Goal: Task Accomplishment & Management: Complete application form

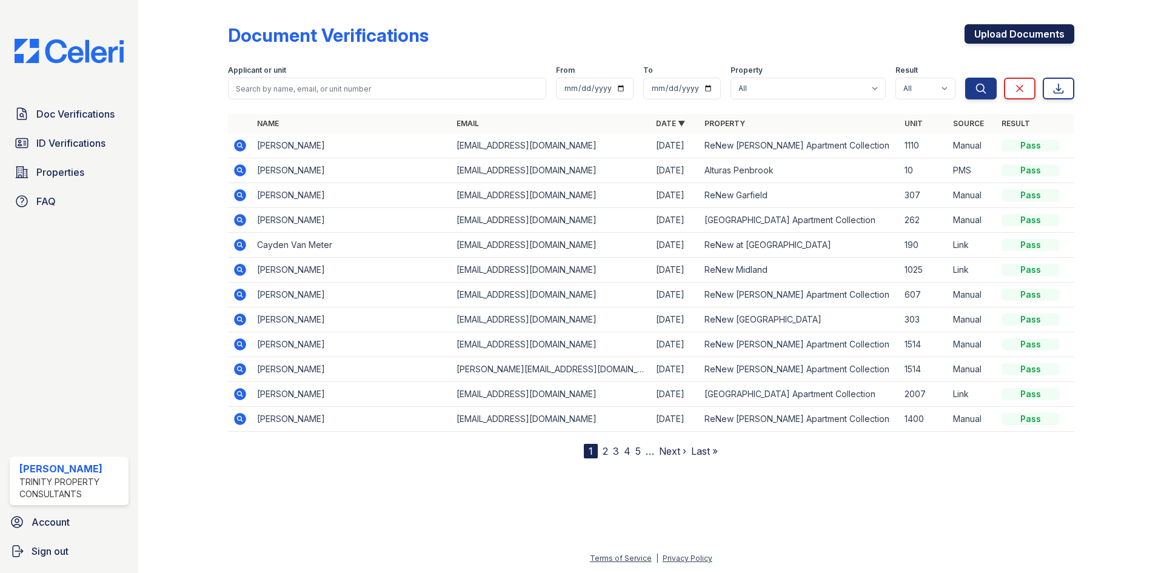
click at [1026, 42] on link "Upload Documents" at bounding box center [1019, 33] width 110 height 19
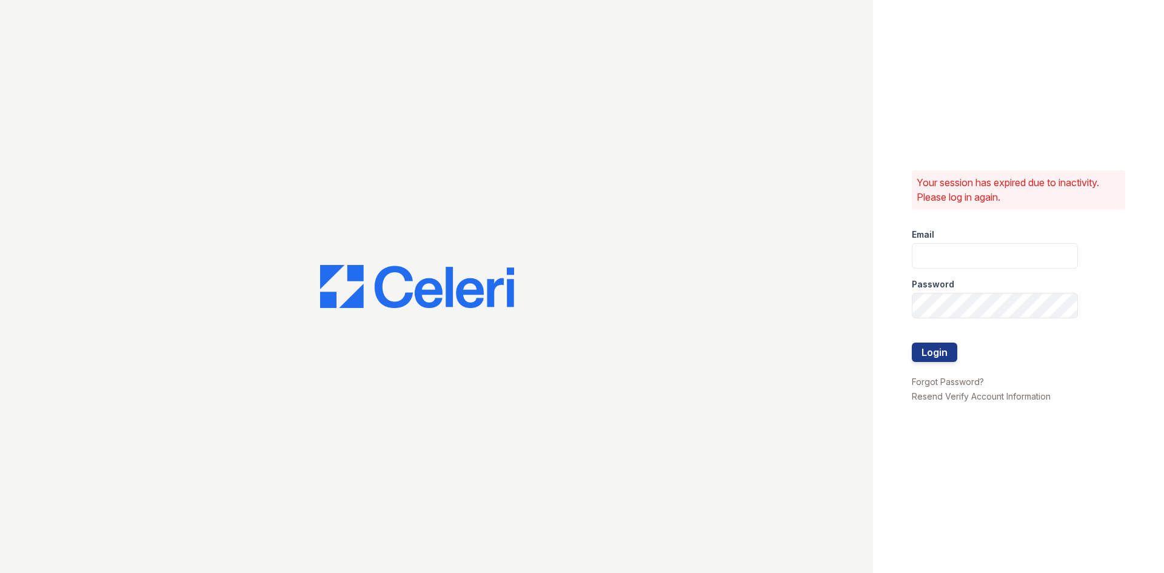
type input "[EMAIL_ADDRESS][DOMAIN_NAME]"
click at [1026, 42] on div "Your session has expired due to inactivity. Please log in again. Email kdomingu…" at bounding box center [1018, 286] width 291 height 573
click at [935, 353] on button "Login" at bounding box center [933, 351] width 45 height 19
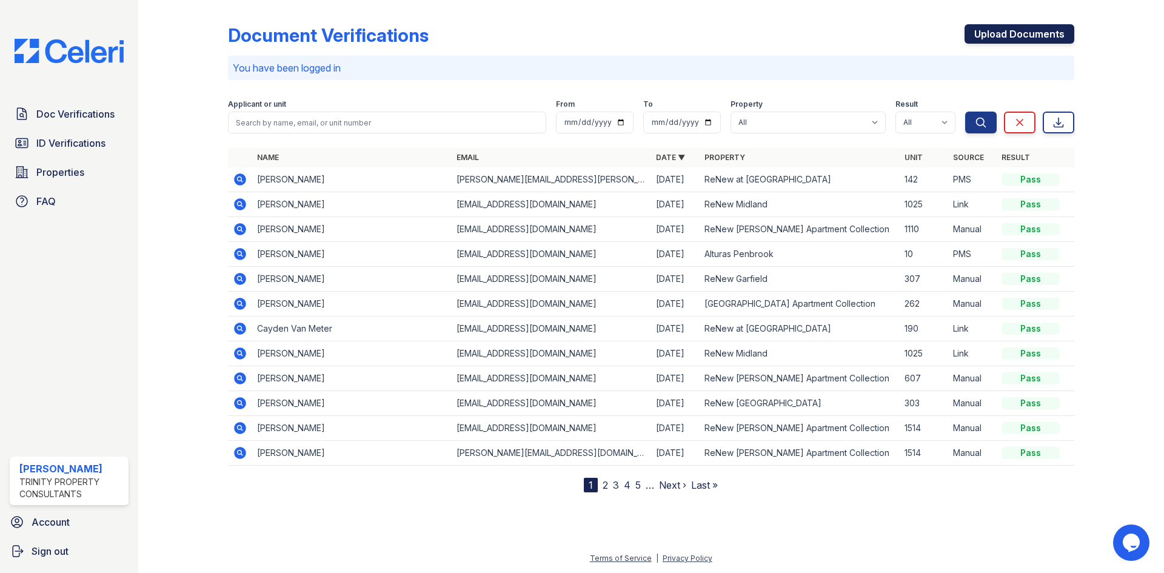
click at [992, 33] on link "Upload Documents" at bounding box center [1019, 33] width 110 height 19
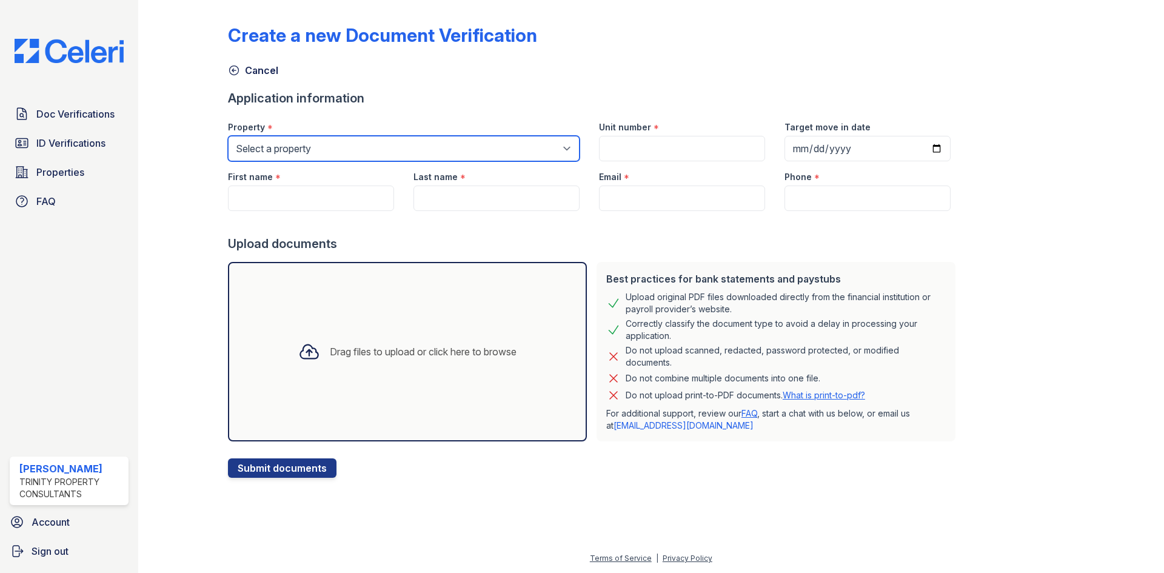
click at [380, 148] on select "Select a property [GEOGRAPHIC_DATA][PERSON_NAME] Alturas Eleventh [GEOGRAPHIC_D…" at bounding box center [403, 148] width 351 height 25
select select "76"
click at [228, 136] on select "Select a property [GEOGRAPHIC_DATA][PERSON_NAME] Alturas Eleventh [GEOGRAPHIC_D…" at bounding box center [403, 148] width 351 height 25
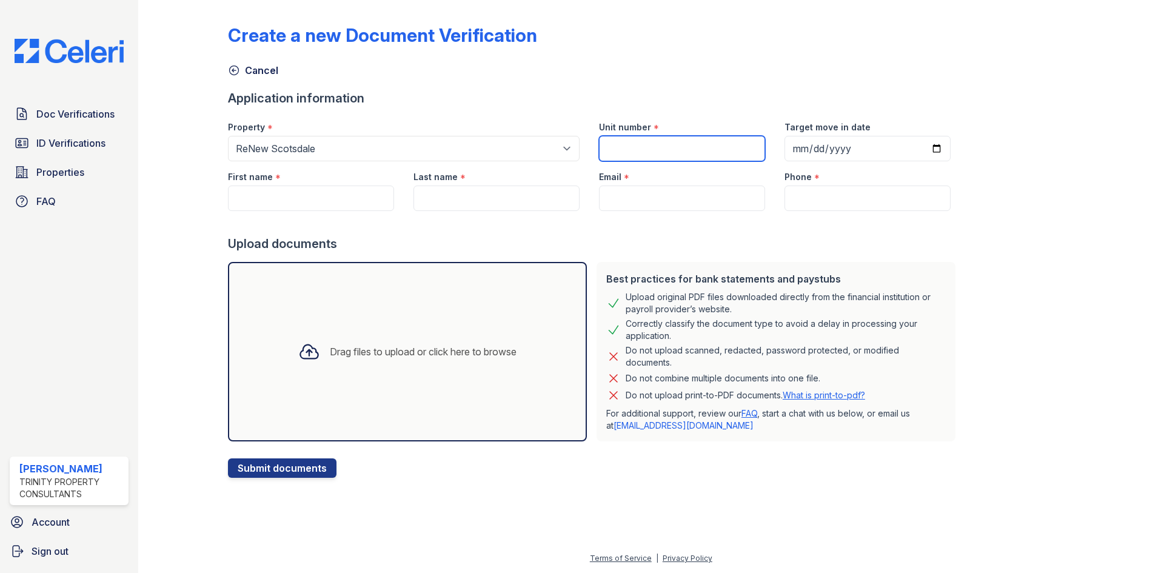
click at [653, 149] on input "Unit number" at bounding box center [682, 148] width 166 height 25
type input "2001"
click at [801, 153] on input "Target move in date" at bounding box center [867, 148] width 166 height 25
click at [791, 154] on input "Target move in date" at bounding box center [867, 148] width 166 height 25
type input "[DATE]"
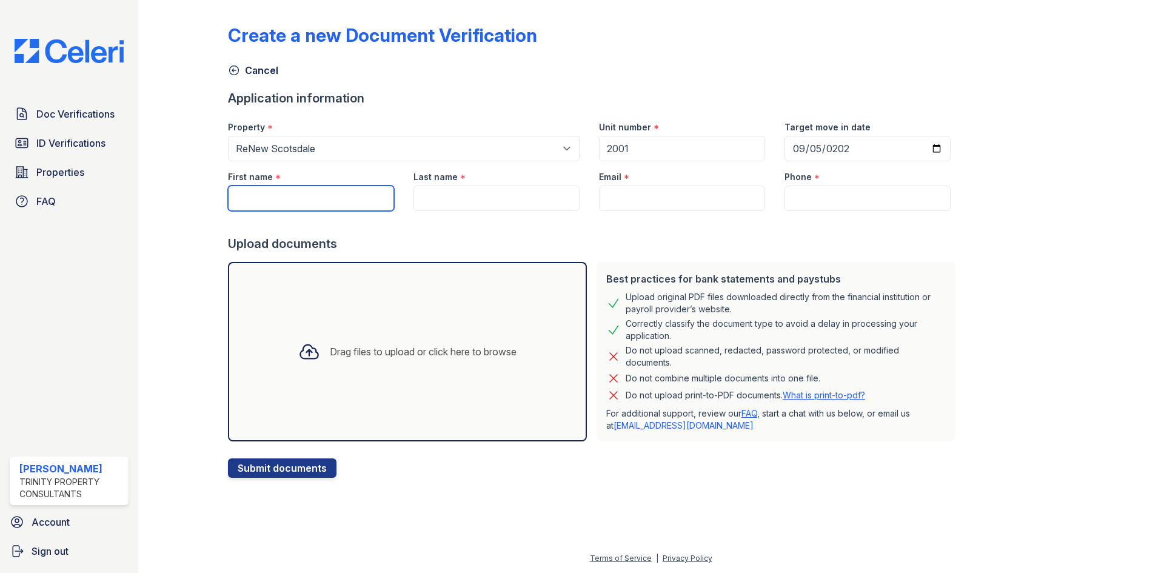
click at [321, 208] on input "First name" at bounding box center [311, 197] width 166 height 25
type input "[PERSON_NAME]"
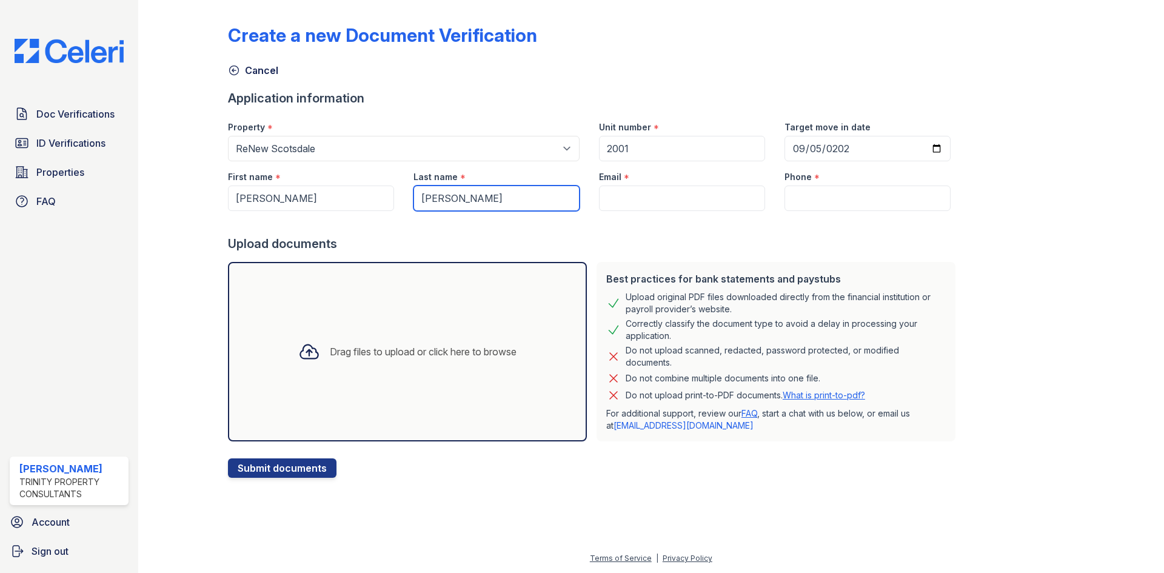
type input "[PERSON_NAME]"
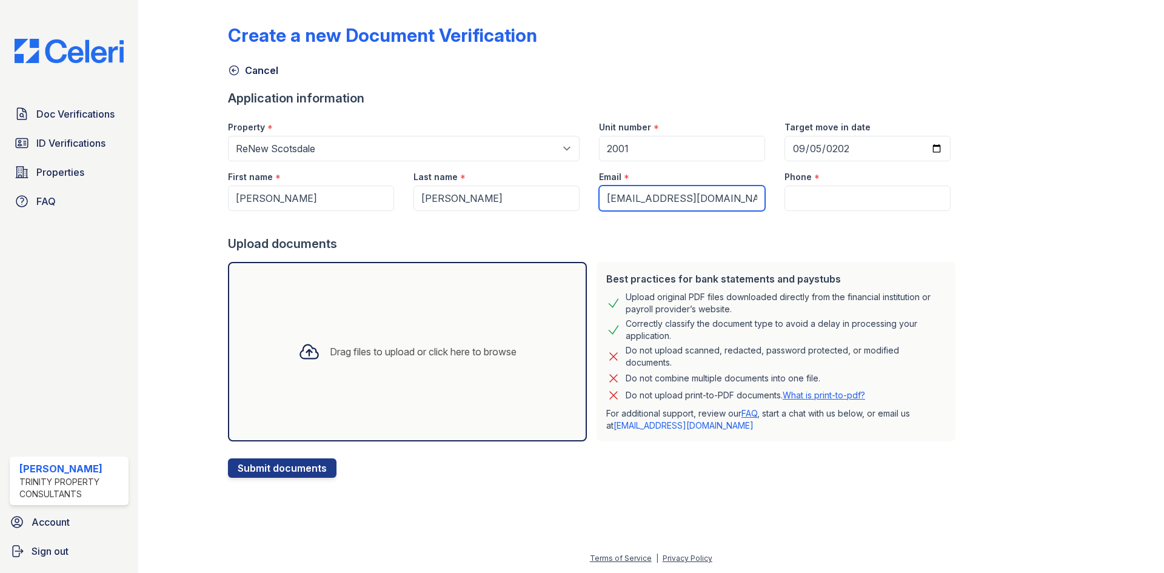
type input "[EMAIL_ADDRESS][DOMAIN_NAME]"
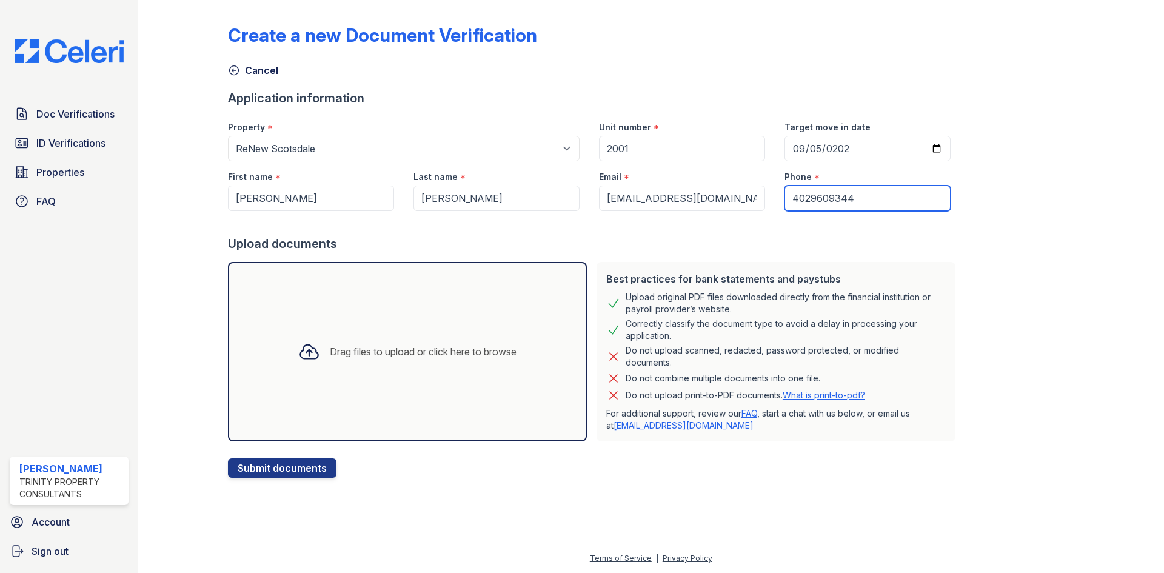
type input "4029609344"
click at [377, 362] on div "Drag files to upload or click here to browse" at bounding box center [407, 351] width 238 height 41
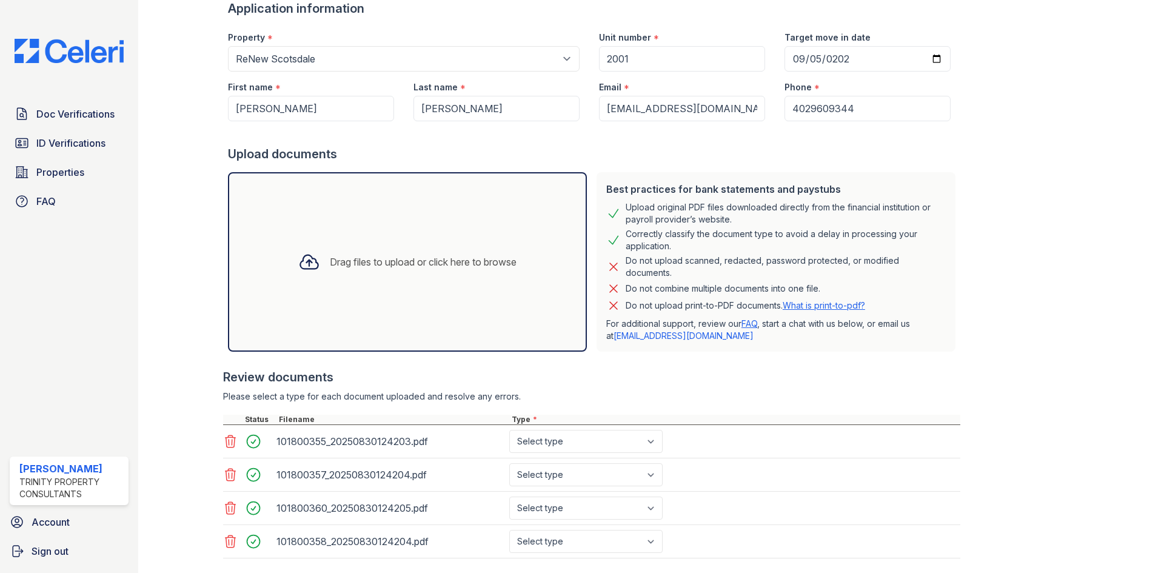
scroll to position [160, 0]
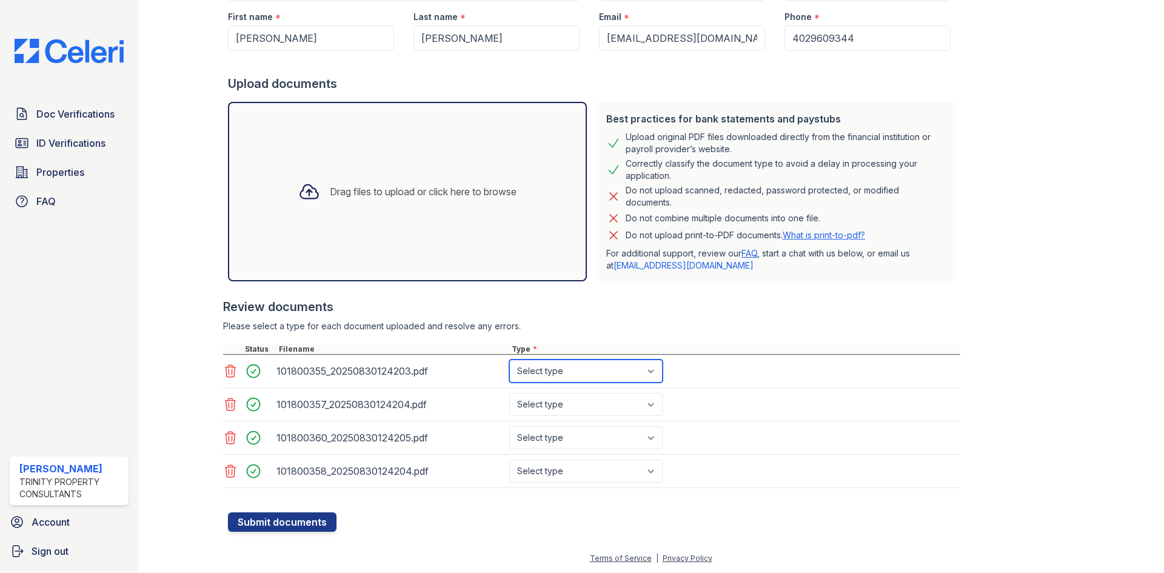
click at [601, 370] on select "Select type Paystub Bank Statement Offer Letter Tax Documents Benefit Award Let…" at bounding box center [585, 370] width 153 height 23
select select "paystub"
click at [509, 359] on select "Select type Paystub Bank Statement Offer Letter Tax Documents Benefit Award Let…" at bounding box center [585, 370] width 153 height 23
click at [570, 410] on select "Select type Paystub Bank Statement Offer Letter Tax Documents Benefit Award Let…" at bounding box center [585, 404] width 153 height 23
select select "paystub"
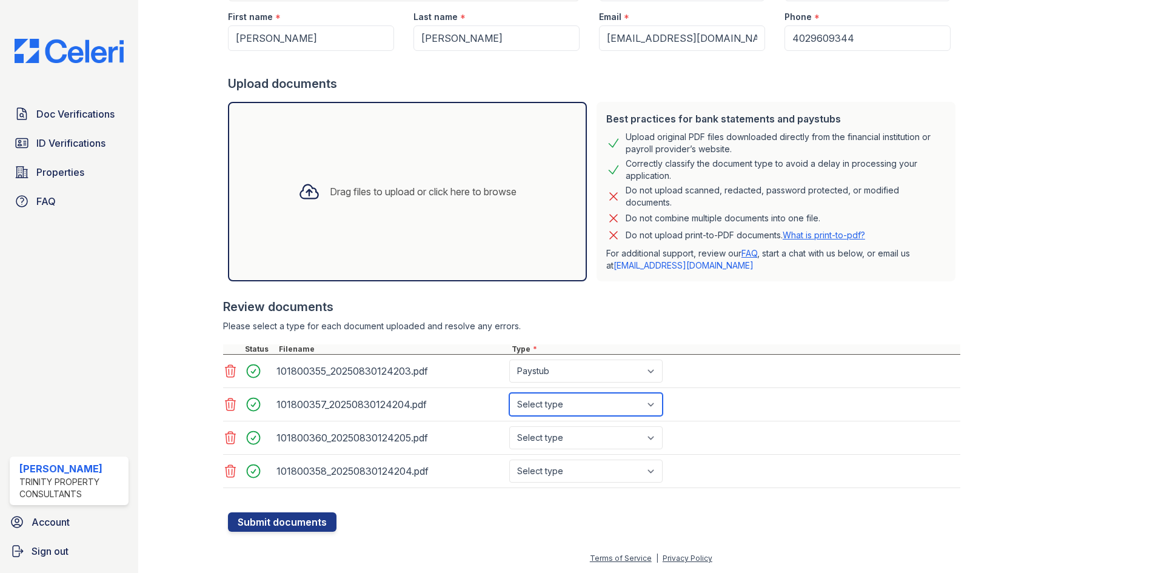
click at [509, 393] on select "Select type Paystub Bank Statement Offer Letter Tax Documents Benefit Award Let…" at bounding box center [585, 404] width 153 height 23
click at [558, 438] on select "Select type Paystub Bank Statement Offer Letter Tax Documents Benefit Award Let…" at bounding box center [585, 437] width 153 height 23
click at [509, 426] on select "Select type Paystub Bank Statement Offer Letter Tax Documents Benefit Award Let…" at bounding box center [585, 437] width 153 height 23
drag, startPoint x: 557, startPoint y: 433, endPoint x: 555, endPoint y: 442, distance: 9.3
click at [558, 433] on select "Select type Paystub Bank Statement Offer Letter Tax Documents Benefit Award Let…" at bounding box center [585, 437] width 153 height 23
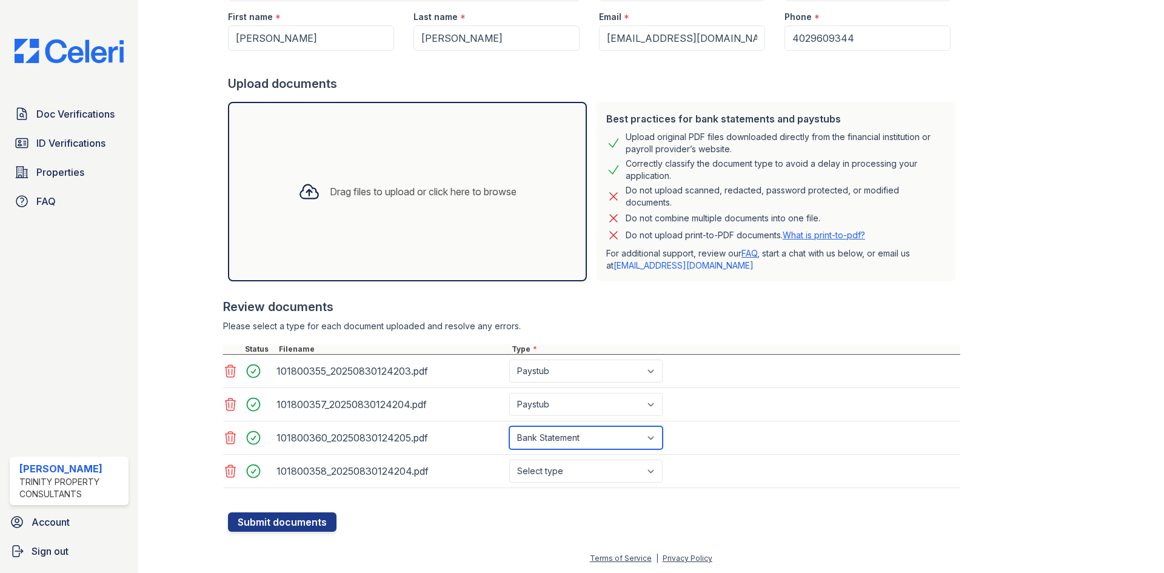
select select "paystub"
click at [509, 426] on select "Select type Paystub Bank Statement Offer Letter Tax Documents Benefit Award Let…" at bounding box center [585, 437] width 153 height 23
click at [552, 430] on select "Select type Paystub Bank Statement Offer Letter Tax Documents Benefit Award Let…" at bounding box center [585, 437] width 153 height 23
click at [509, 426] on select "Select type Paystub Bank Statement Offer Letter Tax Documents Benefit Award Let…" at bounding box center [585, 437] width 153 height 23
click at [546, 471] on select "Select type Paystub Bank Statement Offer Letter Tax Documents Benefit Award Let…" at bounding box center [585, 470] width 153 height 23
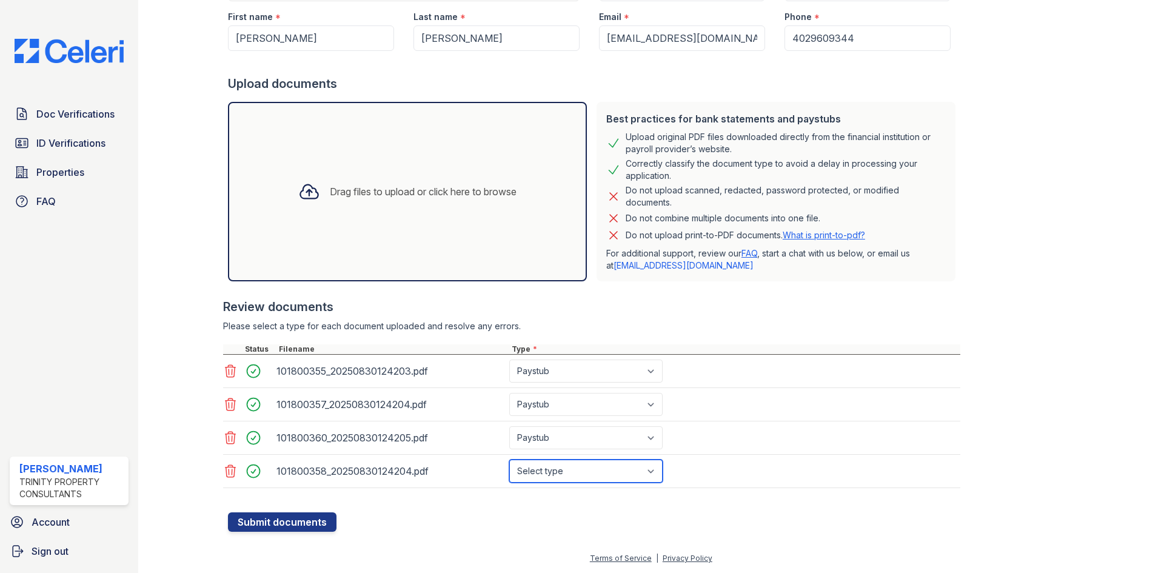
select select "paystub"
click at [509, 459] on select "Select type Paystub Bank Statement Offer Letter Tax Documents Benefit Award Let…" at bounding box center [585, 470] width 153 height 23
click at [321, 513] on button "Submit documents" at bounding box center [282, 521] width 108 height 19
